Goal: Task Accomplishment & Management: Manage account settings

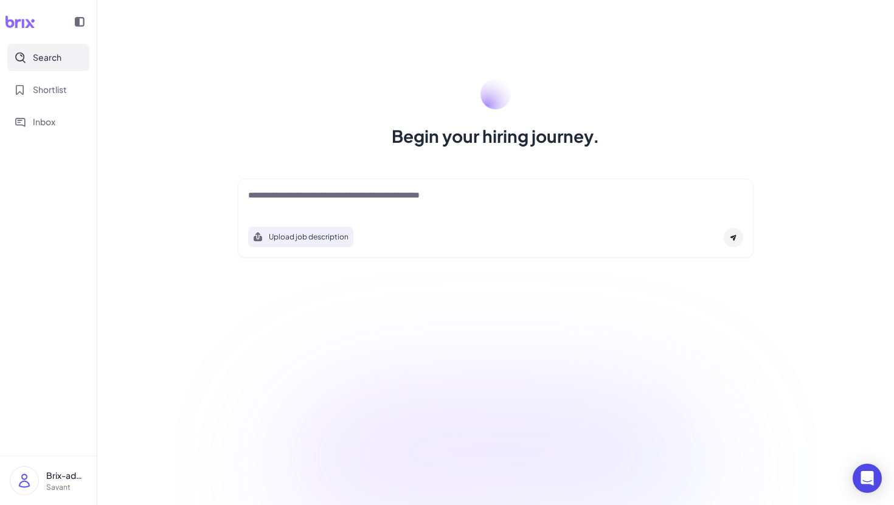
click at [499, 195] on textarea at bounding box center [495, 196] width 495 height 15
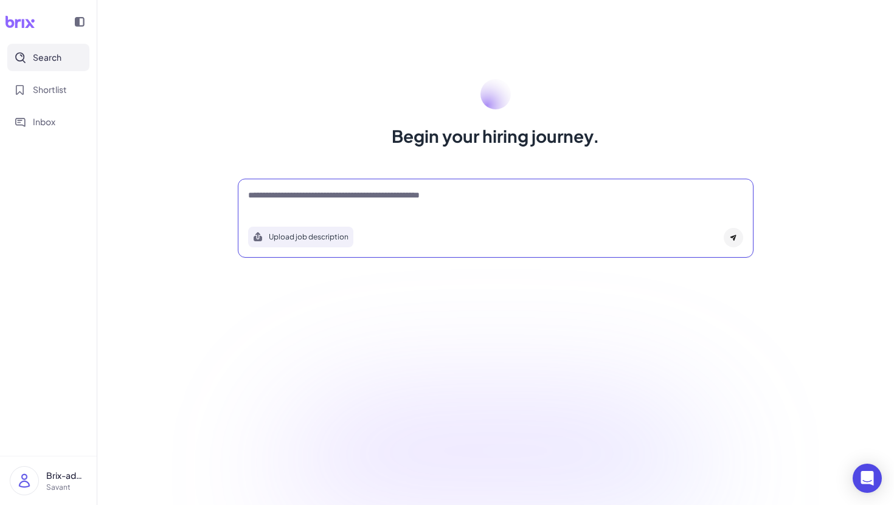
click at [63, 482] on p "Brix-admin" at bounding box center [66, 475] width 41 height 13
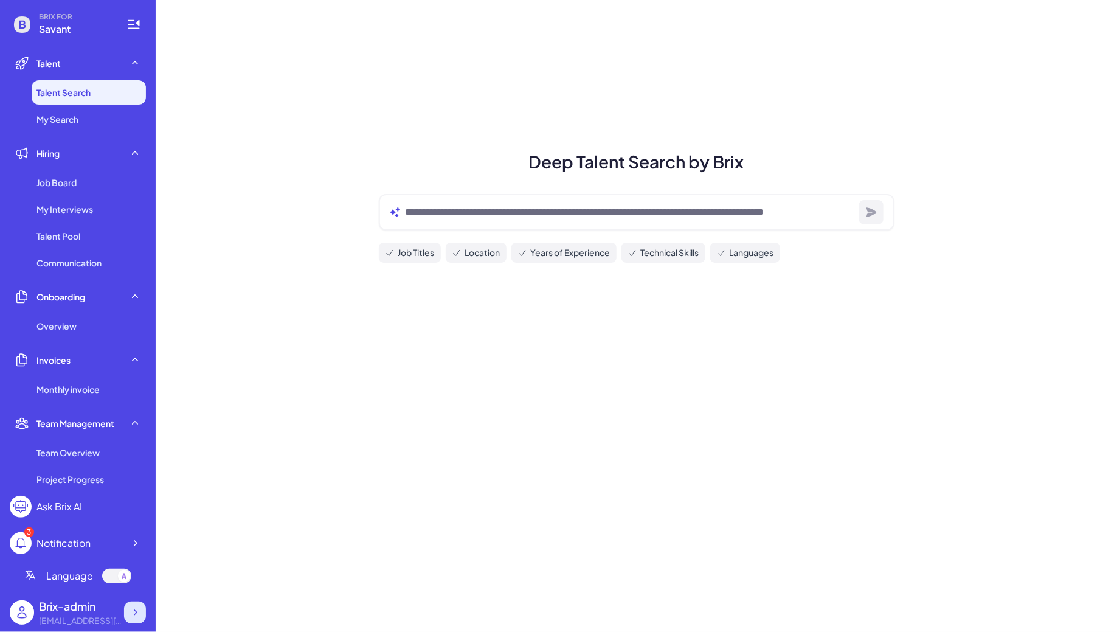
click at [135, 611] on icon at bounding box center [135, 612] width 12 height 12
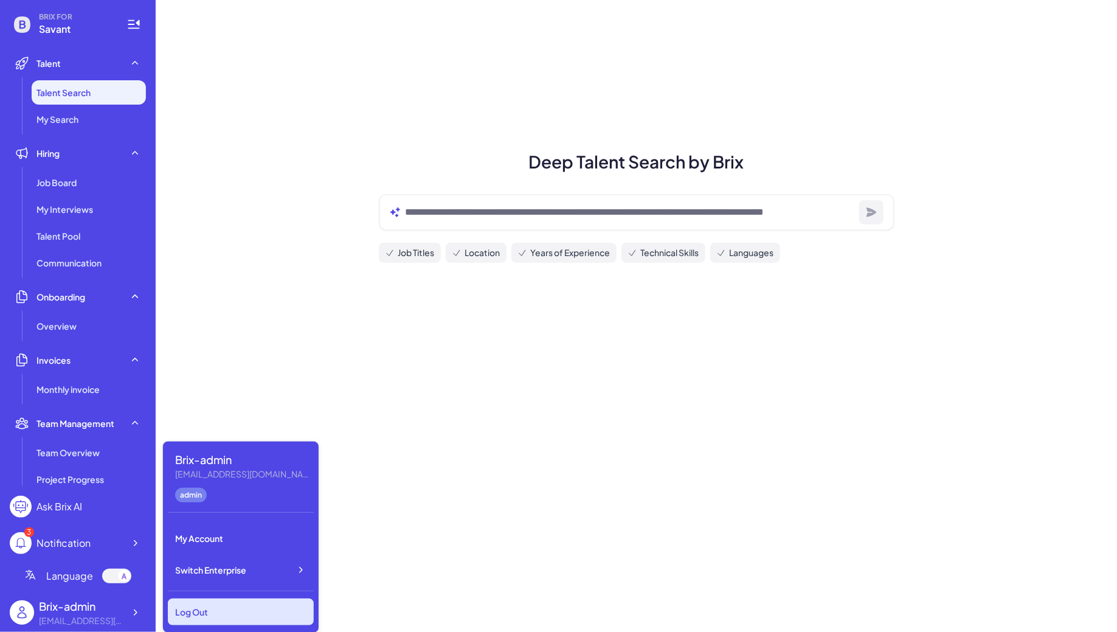
click at [212, 608] on div "Log Out" at bounding box center [241, 611] width 146 height 27
